Goal: Transaction & Acquisition: Purchase product/service

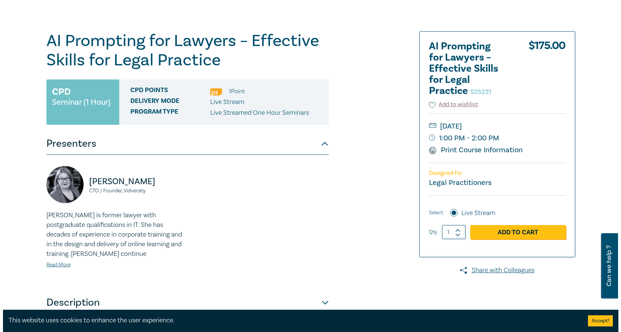
scroll to position [74, 0]
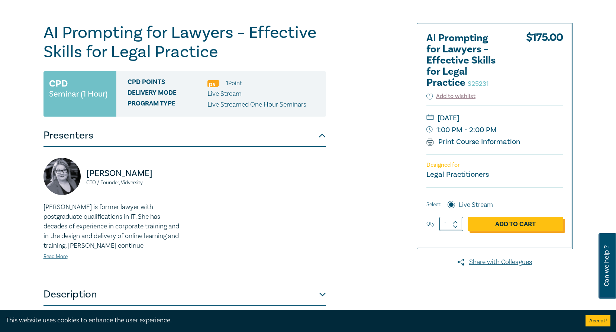
click at [507, 224] on link "Add to Cart" at bounding box center [516, 224] width 96 height 14
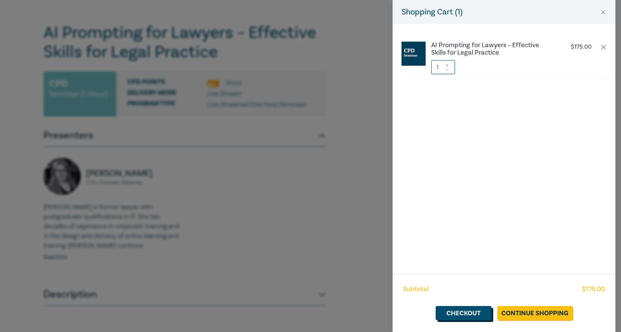
click at [475, 313] on link "Checkout" at bounding box center [464, 313] width 56 height 14
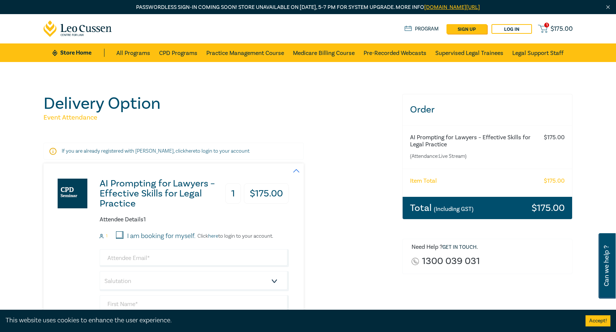
click at [119, 234] on input "I am booking for myself." at bounding box center [119, 235] width 7 height 7
checkbox input "true"
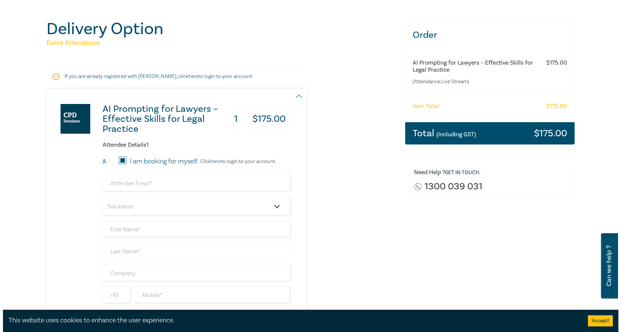
scroll to position [74, 0]
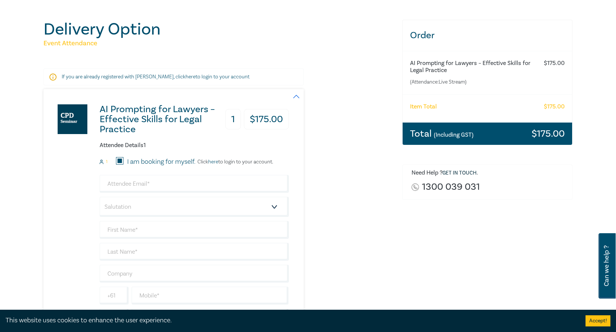
click at [214, 162] on link "here" at bounding box center [213, 162] width 10 height 7
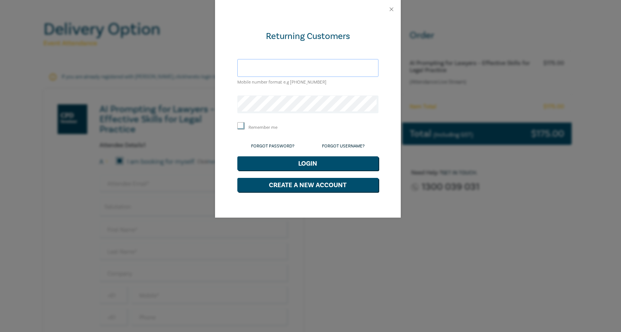
click at [289, 66] on input "text" at bounding box center [308, 68] width 141 height 18
type input "bpaterson@leocussen.edu.au"
click at [302, 165] on button "Login" at bounding box center [308, 163] width 141 height 14
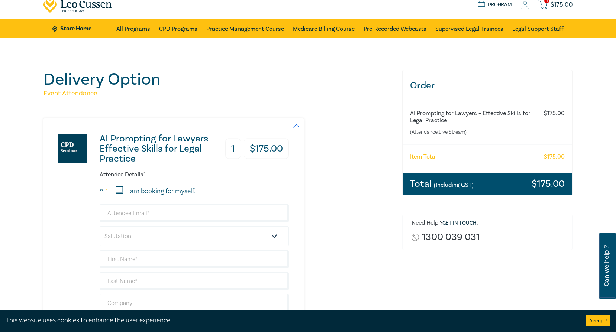
scroll to position [37, 0]
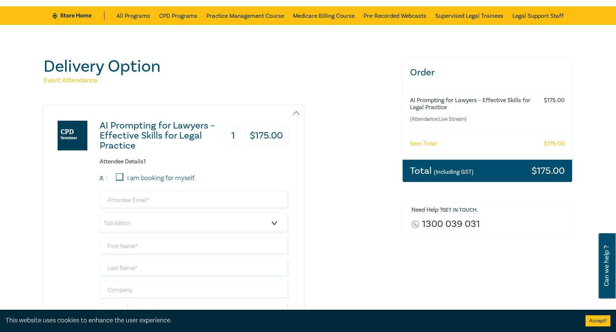
click at [118, 177] on input "I am booking for myself." at bounding box center [119, 177] width 7 height 7
checkbox input "true"
type input "bpaterson@leocussen.edu.au"
type input "[PERSON_NAME]"
type input "Paterson"
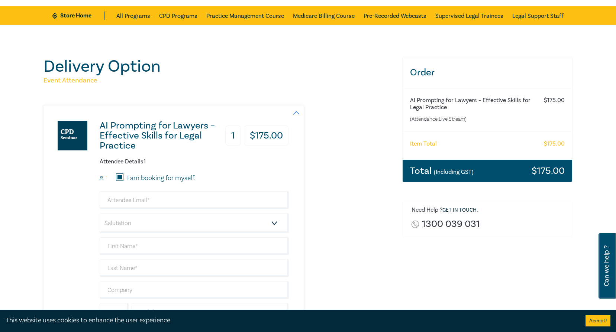
type input "Leo Cussen"
type input "419033592"
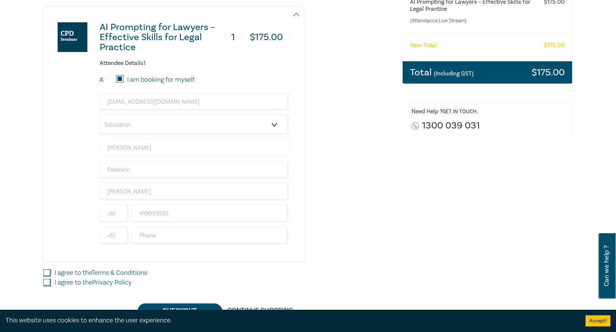
scroll to position [149, 0]
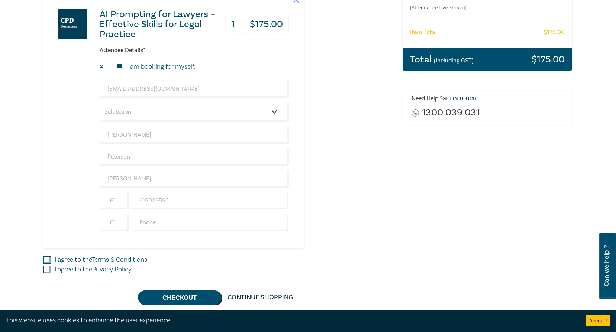
click at [45, 260] on input "I agree to the Terms & Conditions" at bounding box center [46, 259] width 7 height 7
checkbox input "true"
click at [46, 269] on input "I agree to the Privacy Policy" at bounding box center [46, 269] width 7 height 7
checkbox input "true"
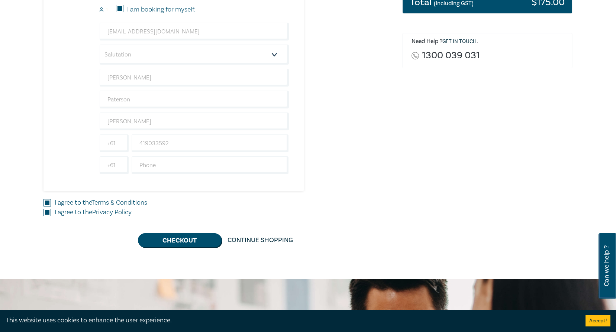
scroll to position [223, 0]
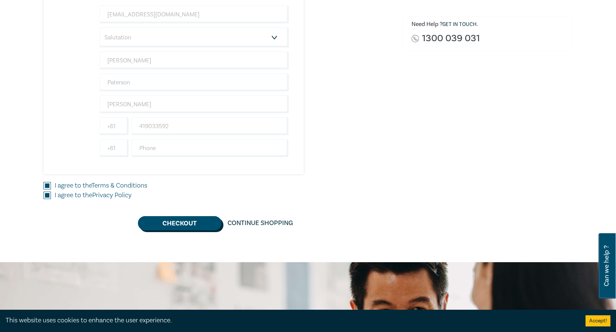
click at [184, 224] on button "Checkout" at bounding box center [180, 223] width 84 height 14
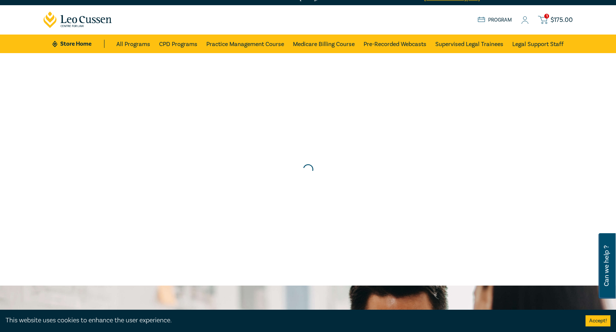
scroll to position [0, 0]
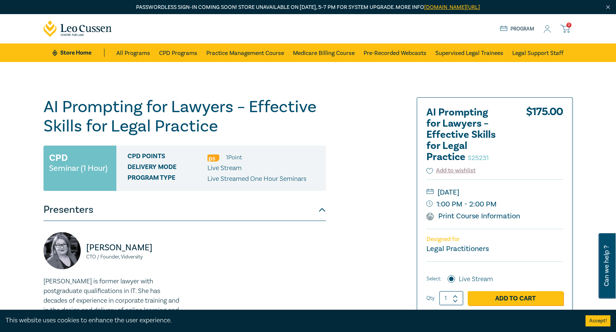
click at [370, 189] on div "AI Prompting for Lawyers – Effective Skills for Legal Practice S25231 CPD Semin…" at bounding box center [218, 283] width 359 height 372
click at [429, 204] on icon at bounding box center [429, 204] width 6 height 6
click at [598, 316] on button "Accept!" at bounding box center [597, 321] width 25 height 11
